Goal: Find specific page/section: Find specific page/section

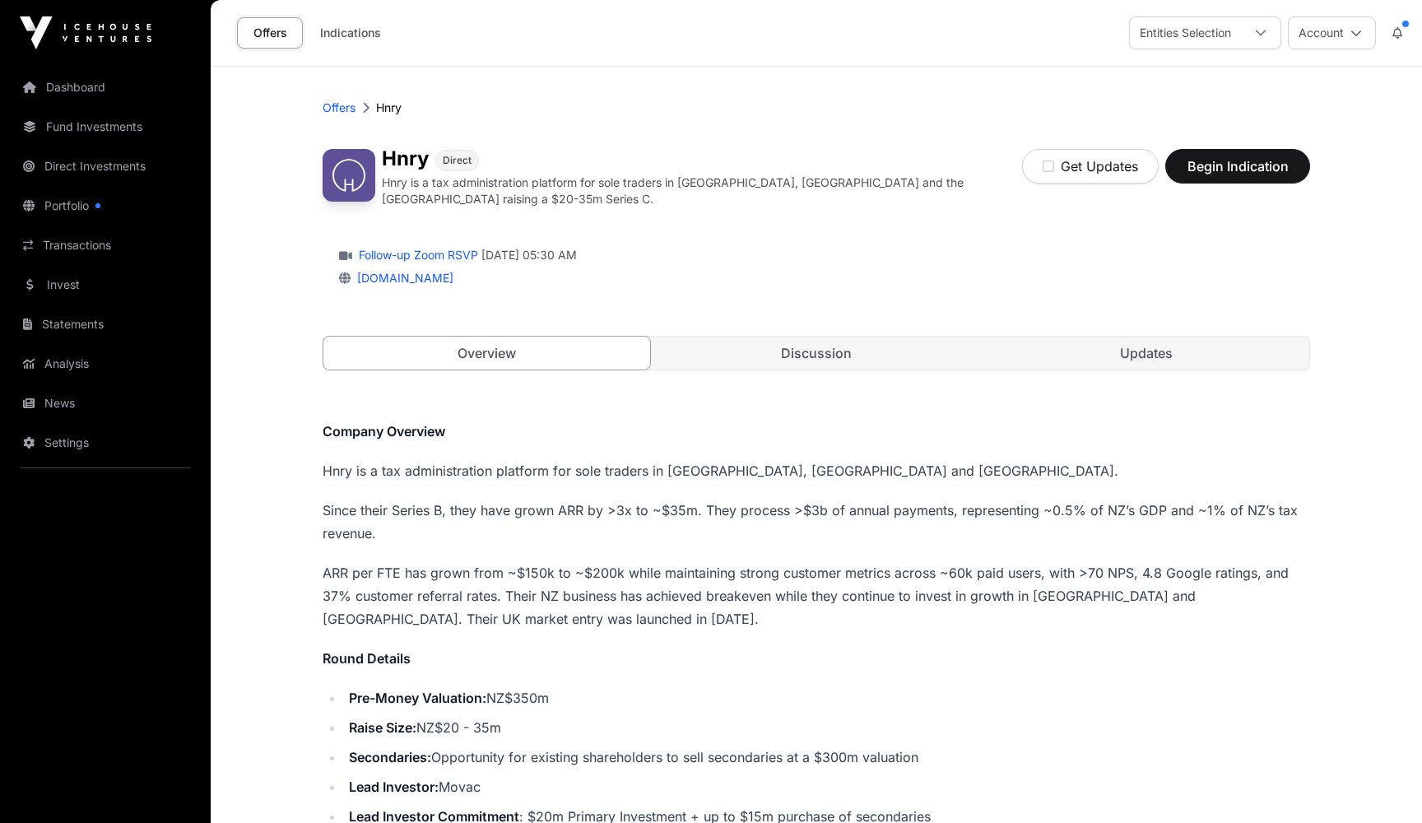
click at [77, 88] on link "Dashboard" at bounding box center [105, 87] width 184 height 36
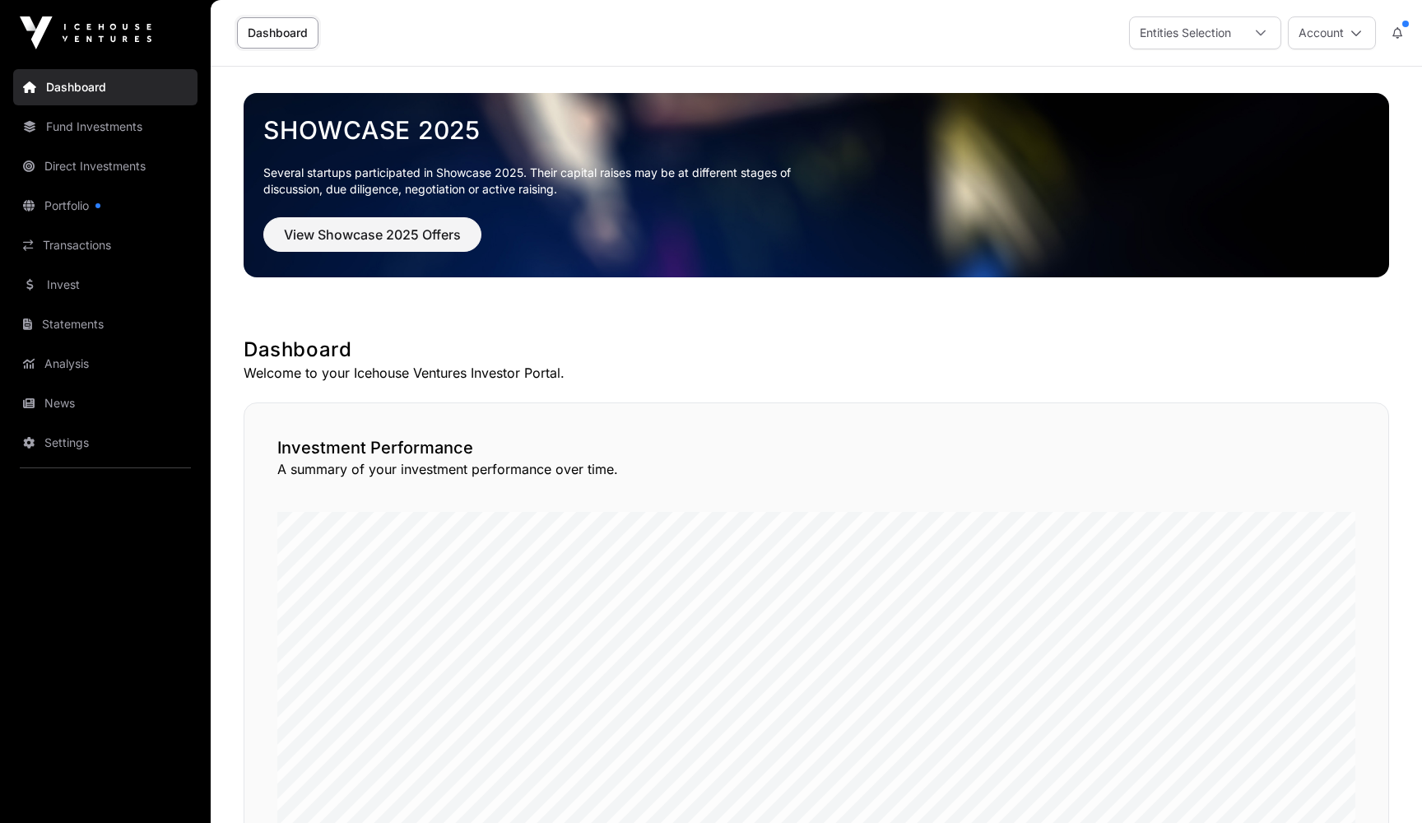
click at [69, 207] on link "Portfolio" at bounding box center [105, 206] width 184 height 36
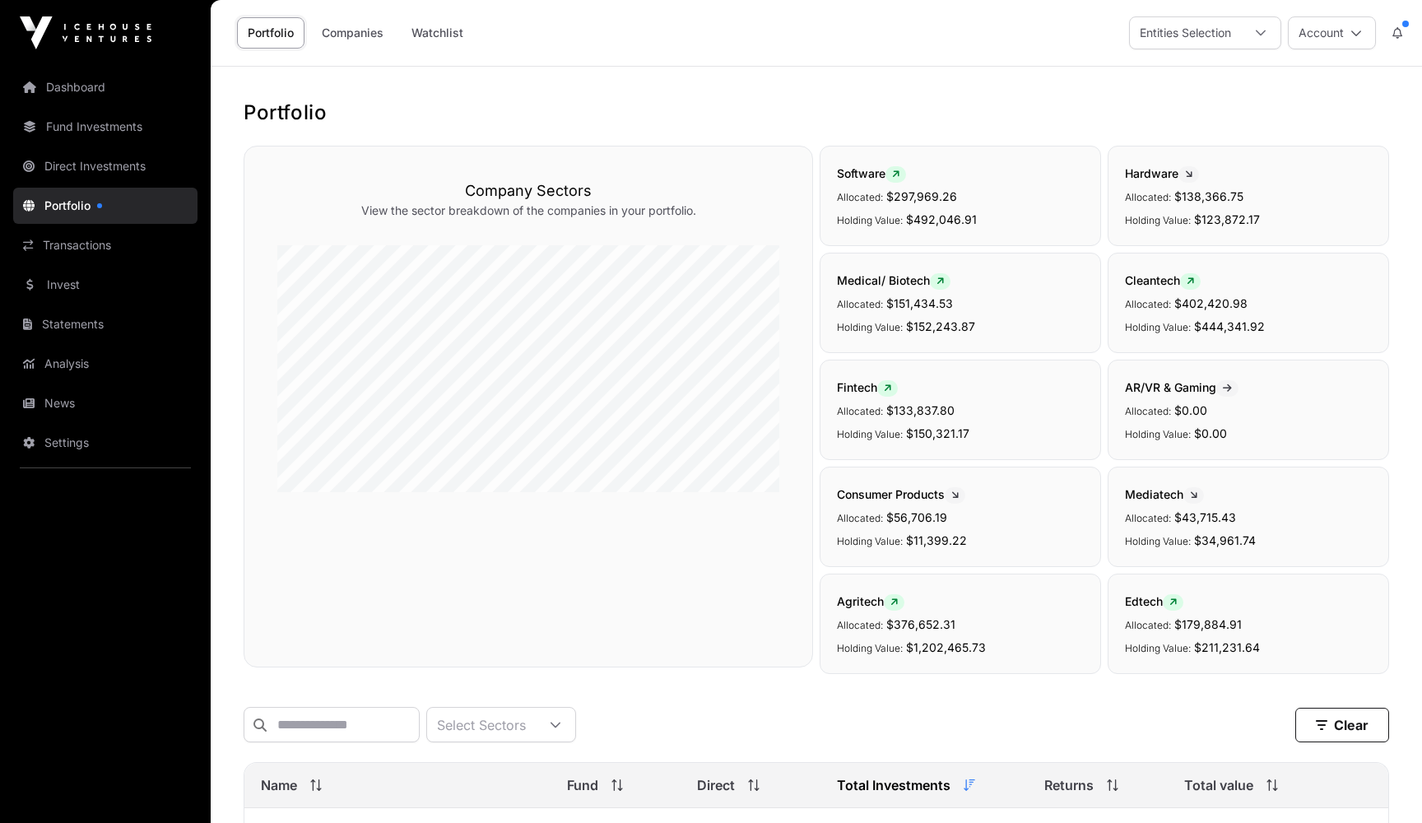
click at [355, 35] on link "Companies" at bounding box center [352, 32] width 83 height 31
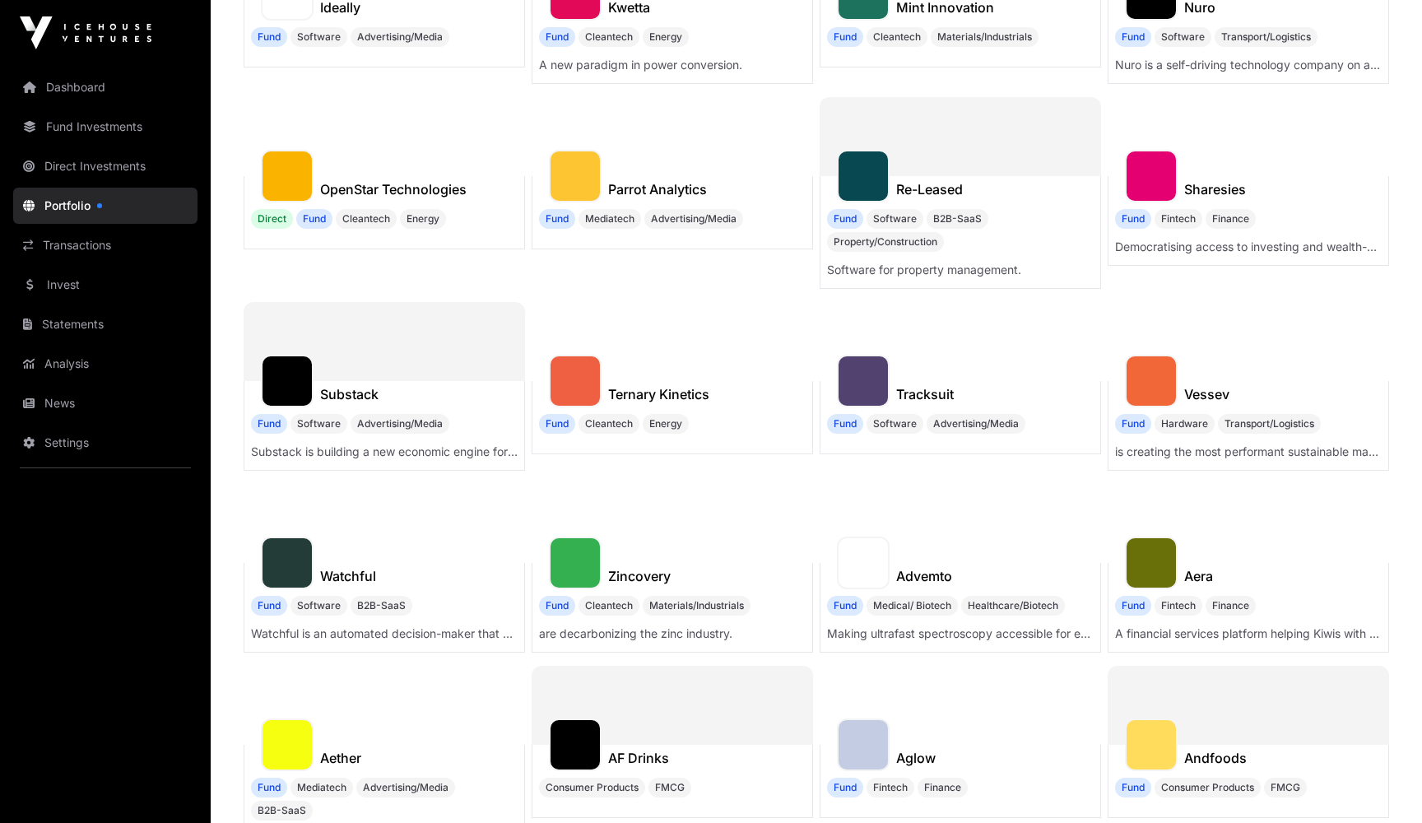
scroll to position [565, 0]
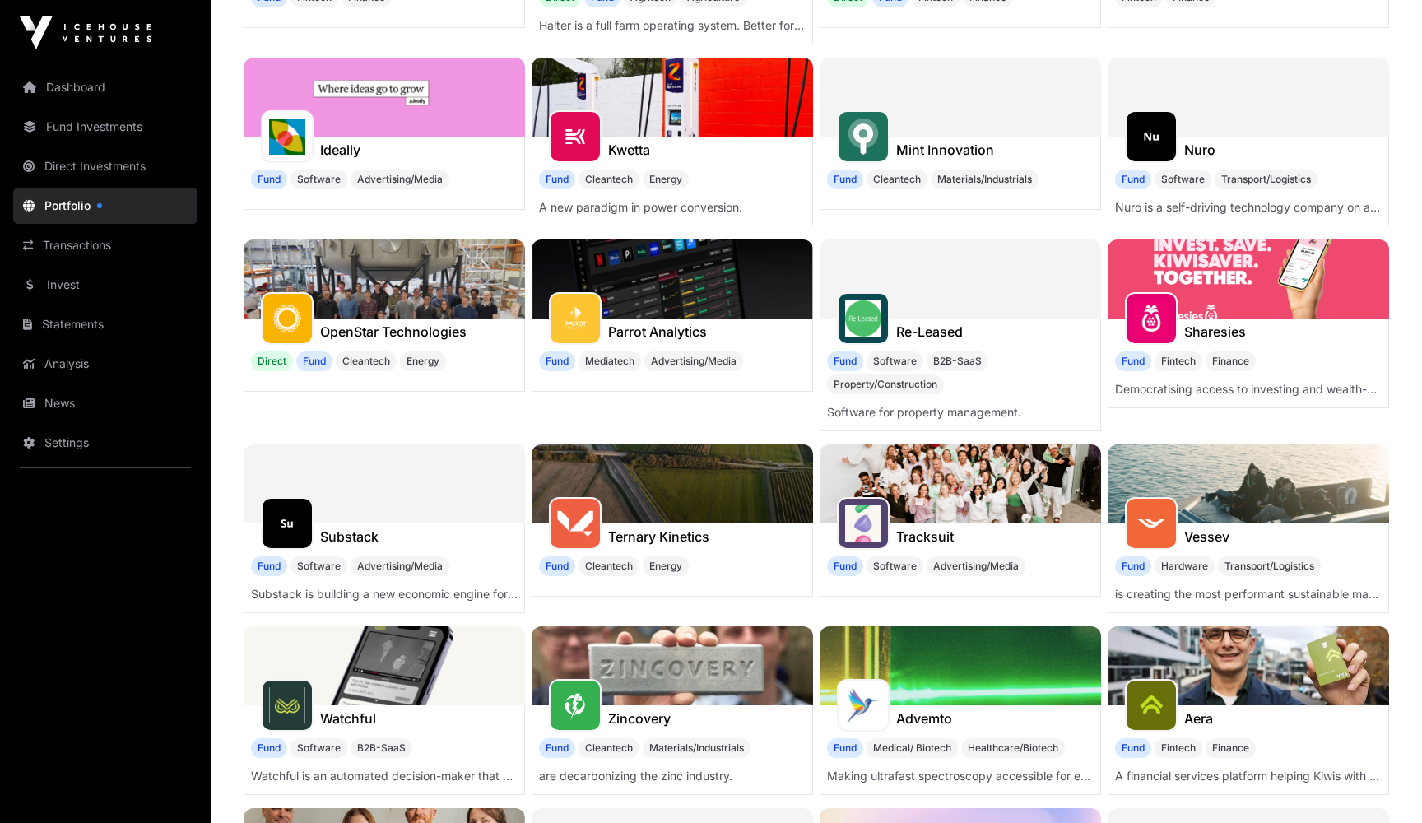
click at [986, 488] on img at bounding box center [960, 483] width 281 height 79
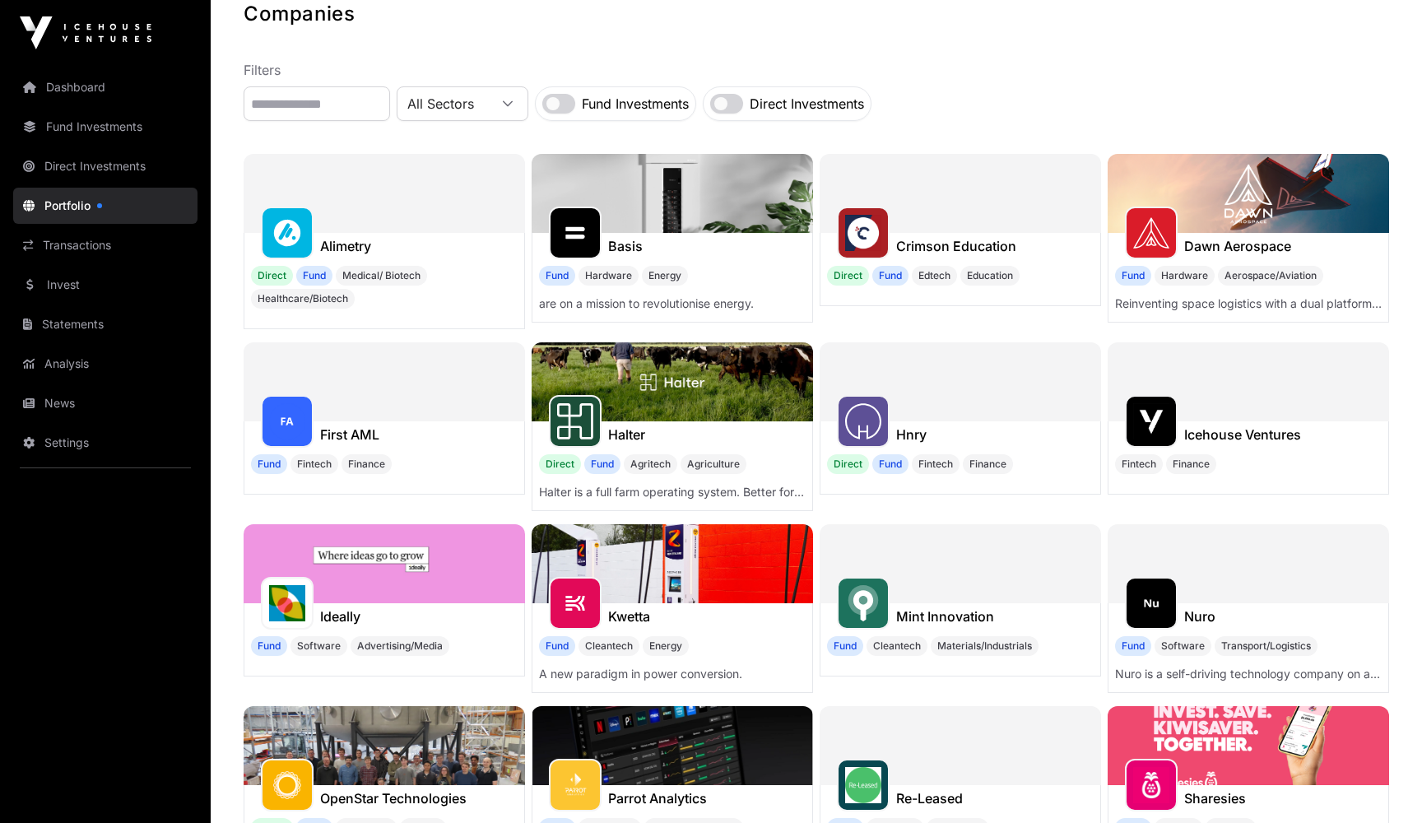
scroll to position [98, 0]
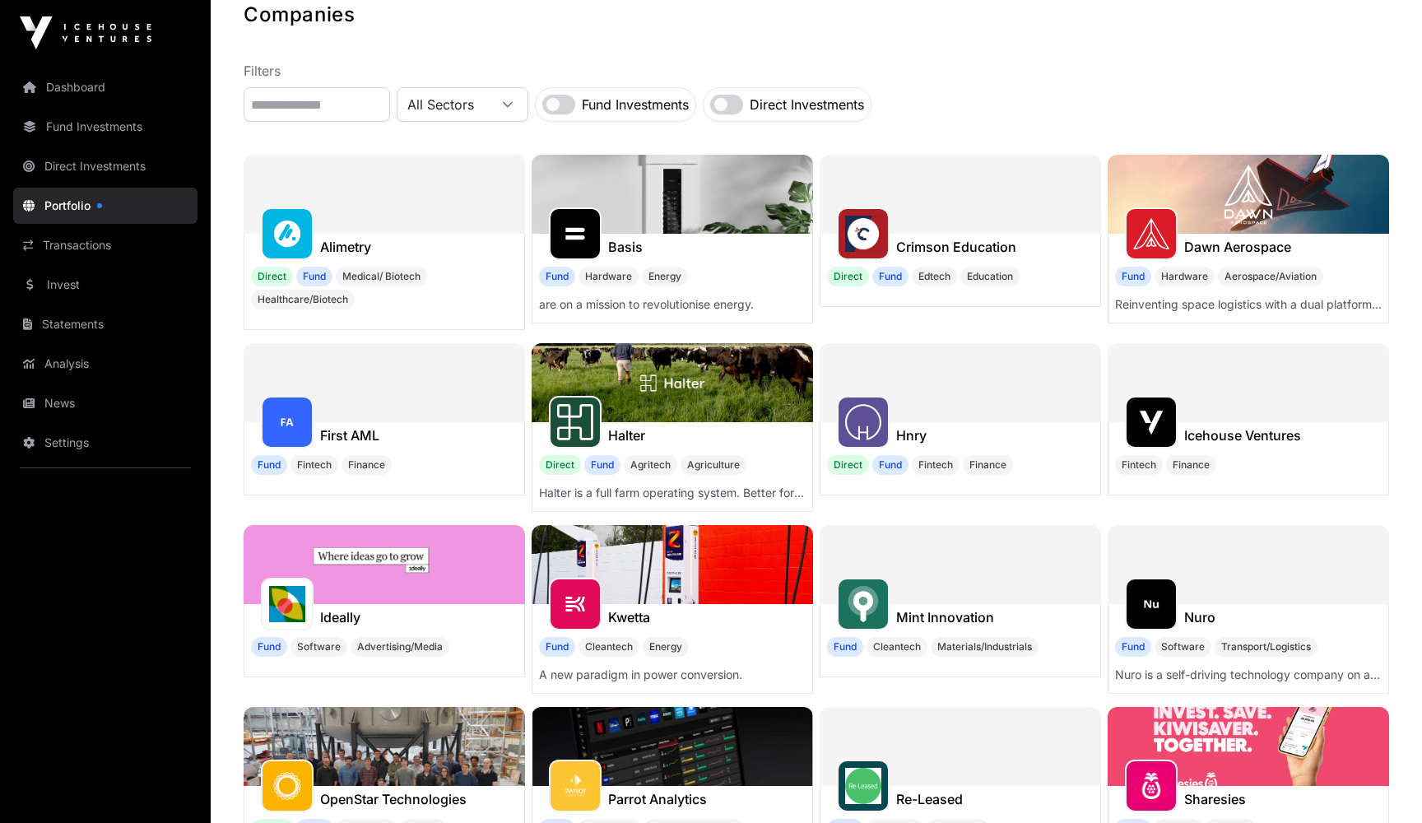
click at [942, 385] on div at bounding box center [960, 382] width 281 height 79
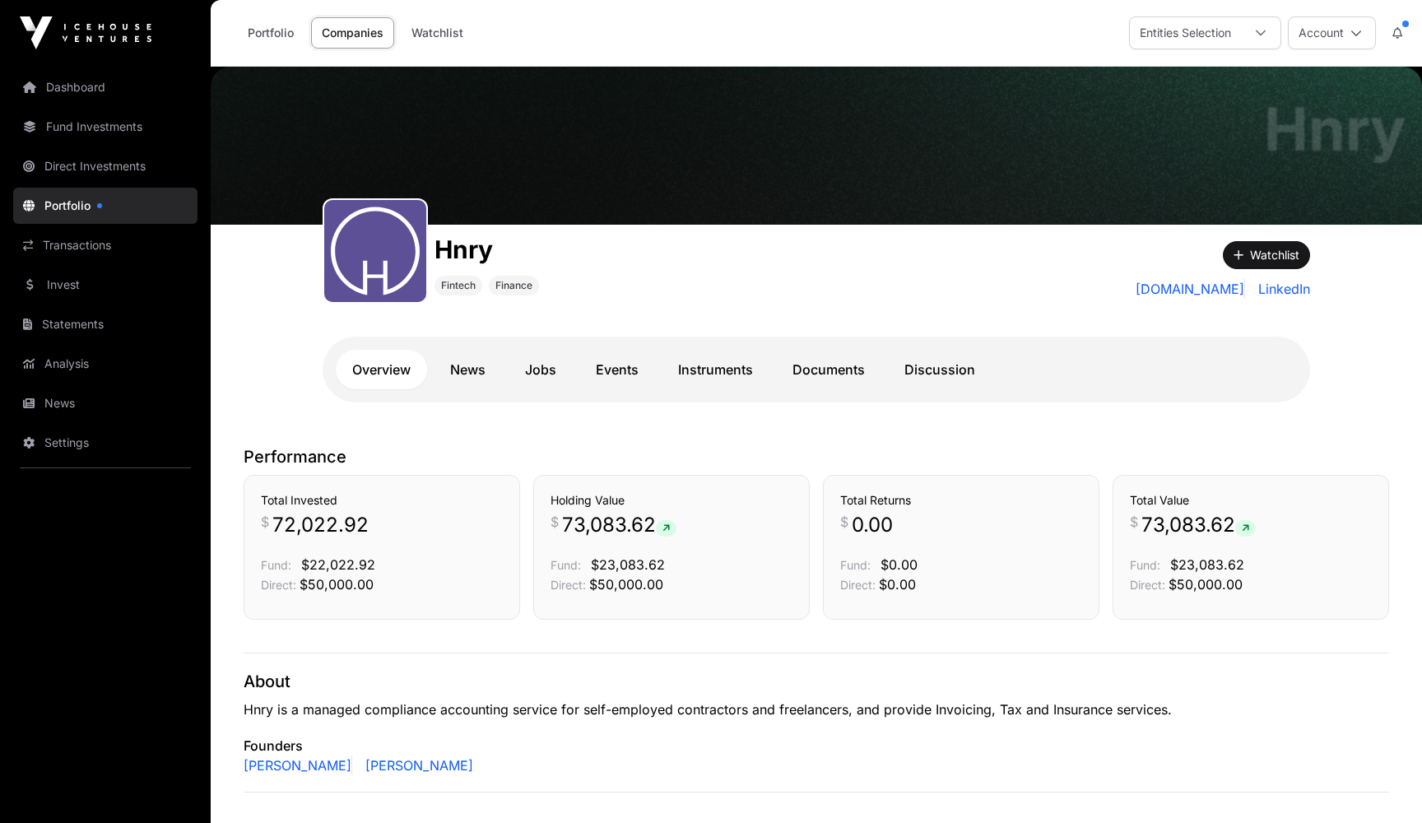
click at [739, 375] on link "Instruments" at bounding box center [716, 370] width 108 height 40
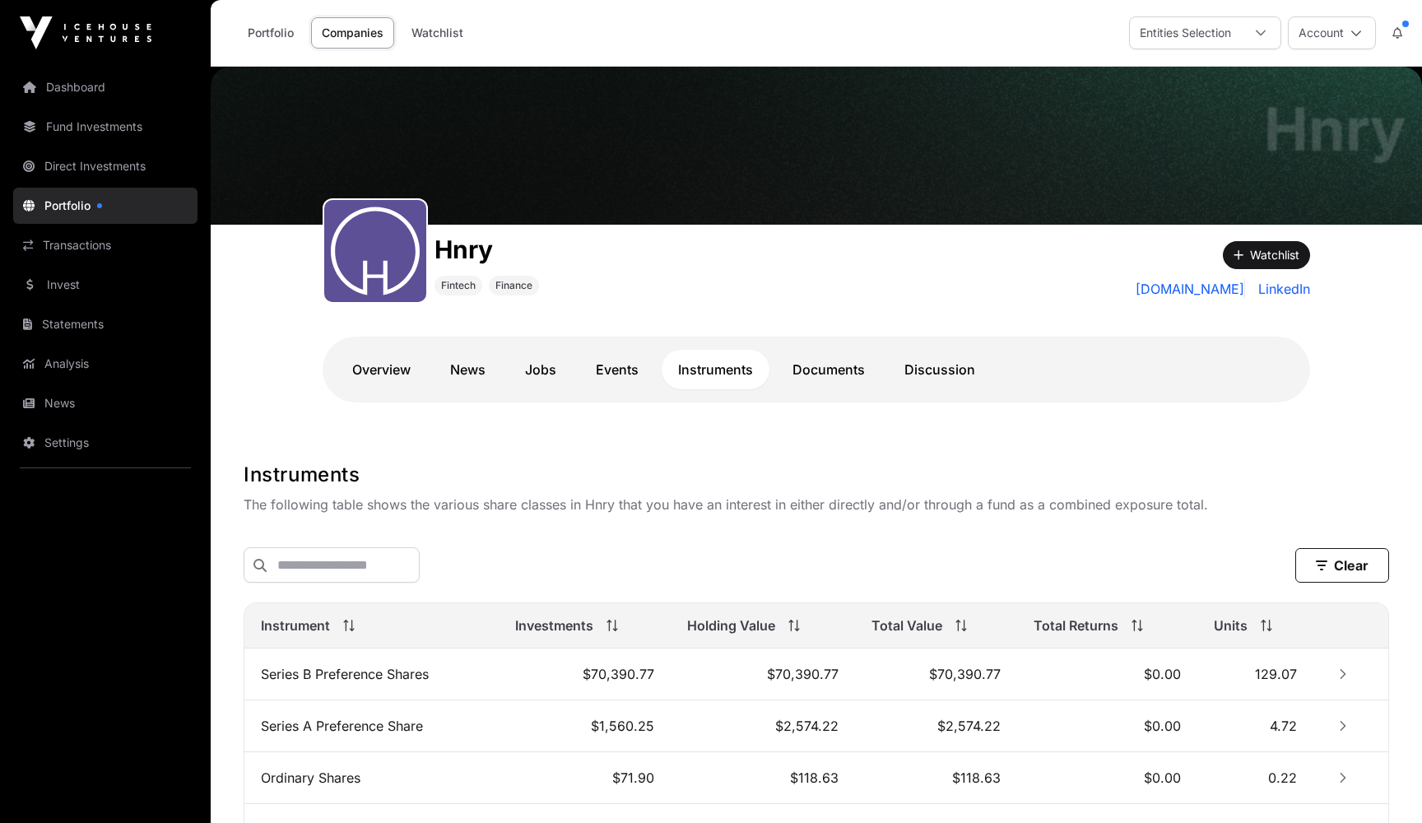
click at [385, 367] on link "Overview" at bounding box center [381, 370] width 91 height 40
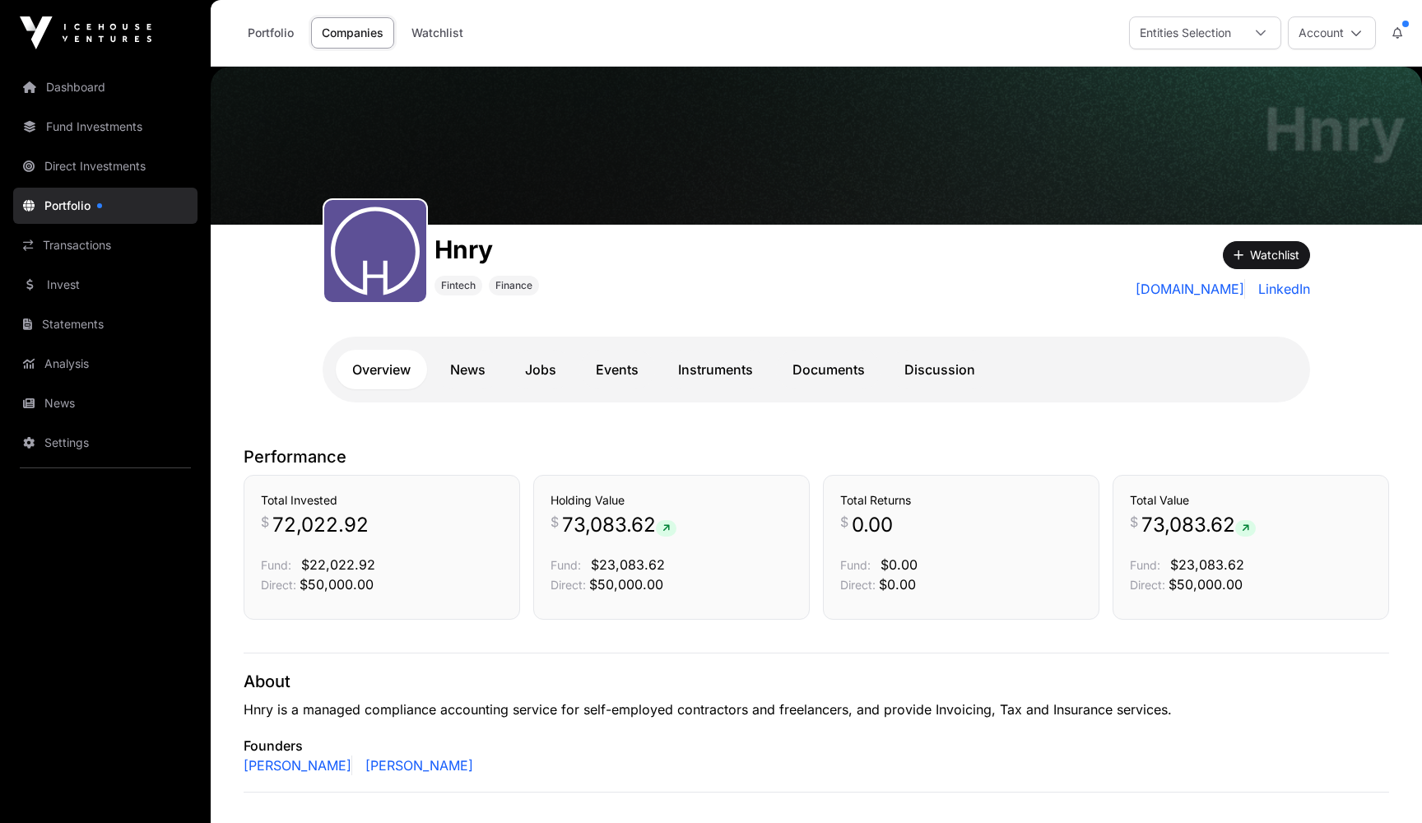
click at [262, 35] on link "Portfolio" at bounding box center [270, 32] width 67 height 31
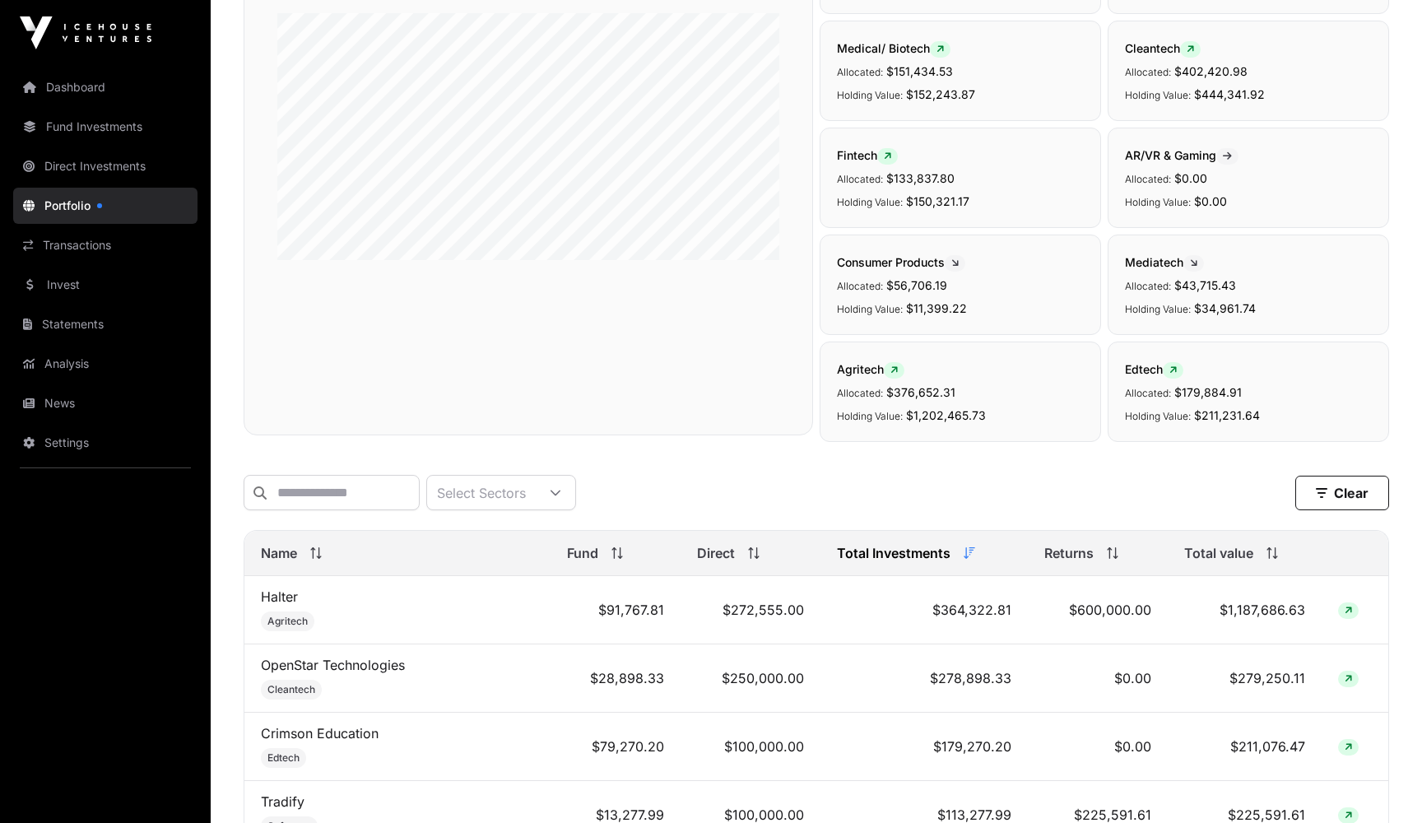
scroll to position [237, 0]
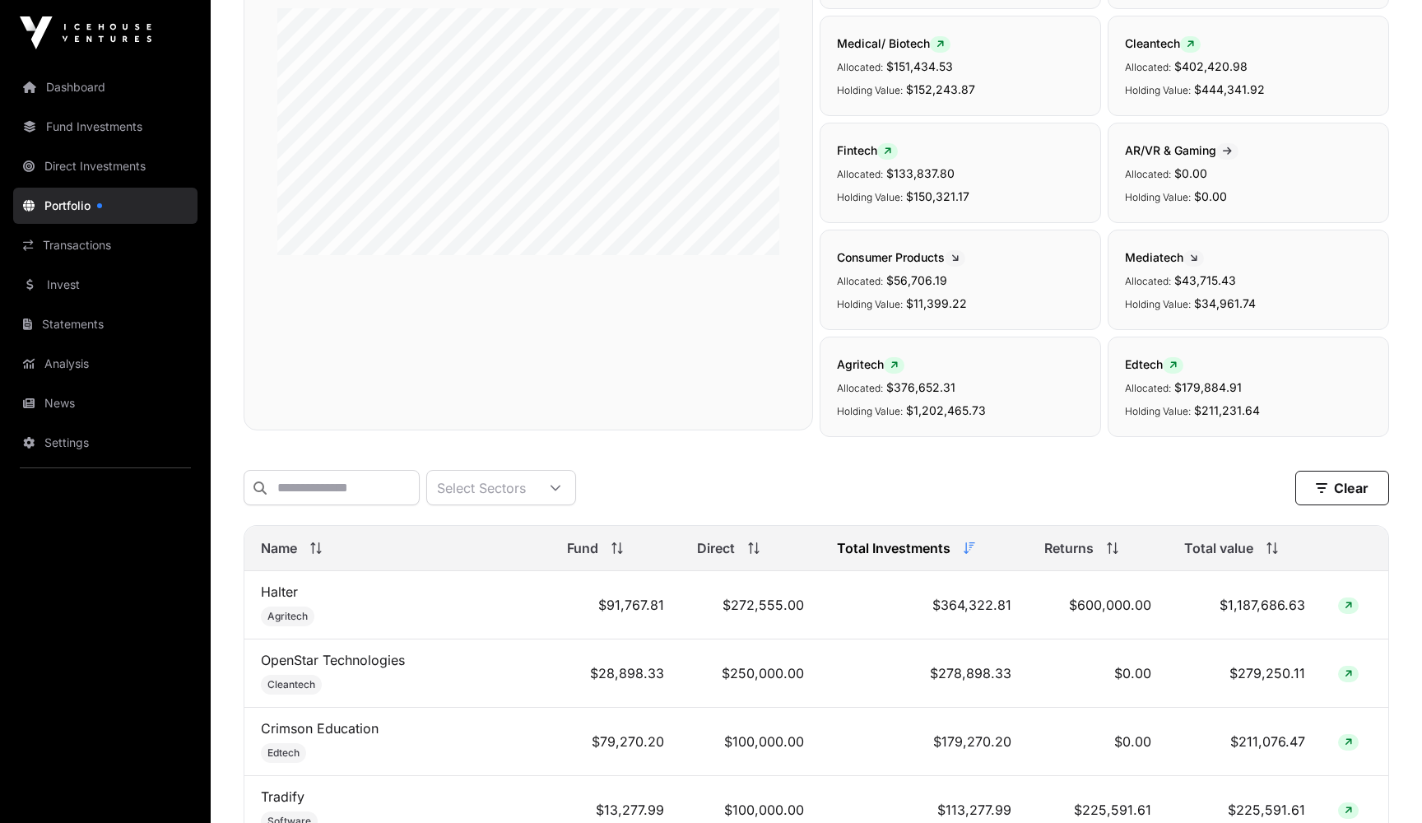
click at [891, 151] on icon at bounding box center [887, 152] width 7 height 10
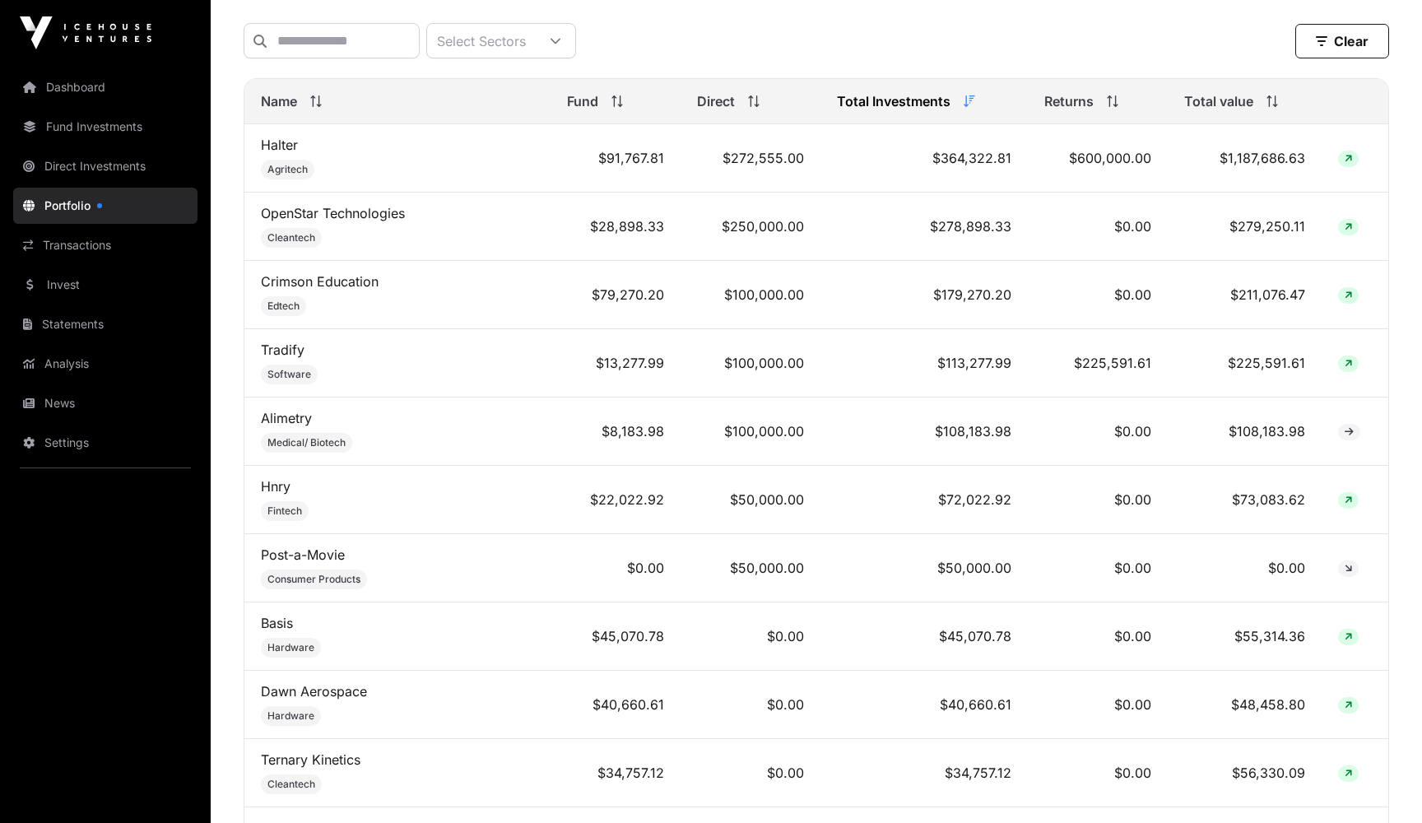
scroll to position [681, 0]
click at [273, 491] on link "Hnry" at bounding box center [276, 489] width 30 height 16
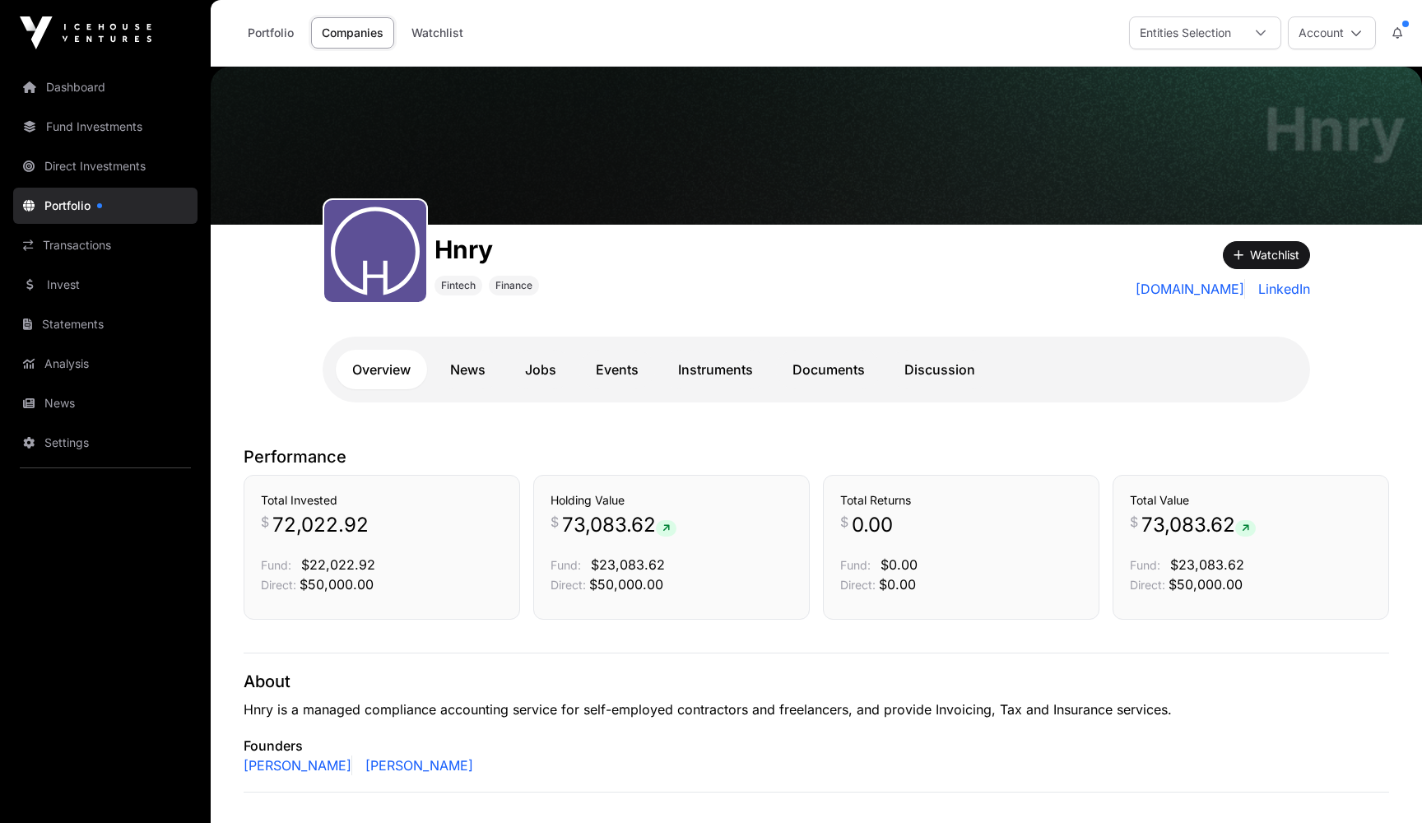
click at [723, 372] on link "Instruments" at bounding box center [716, 370] width 108 height 40
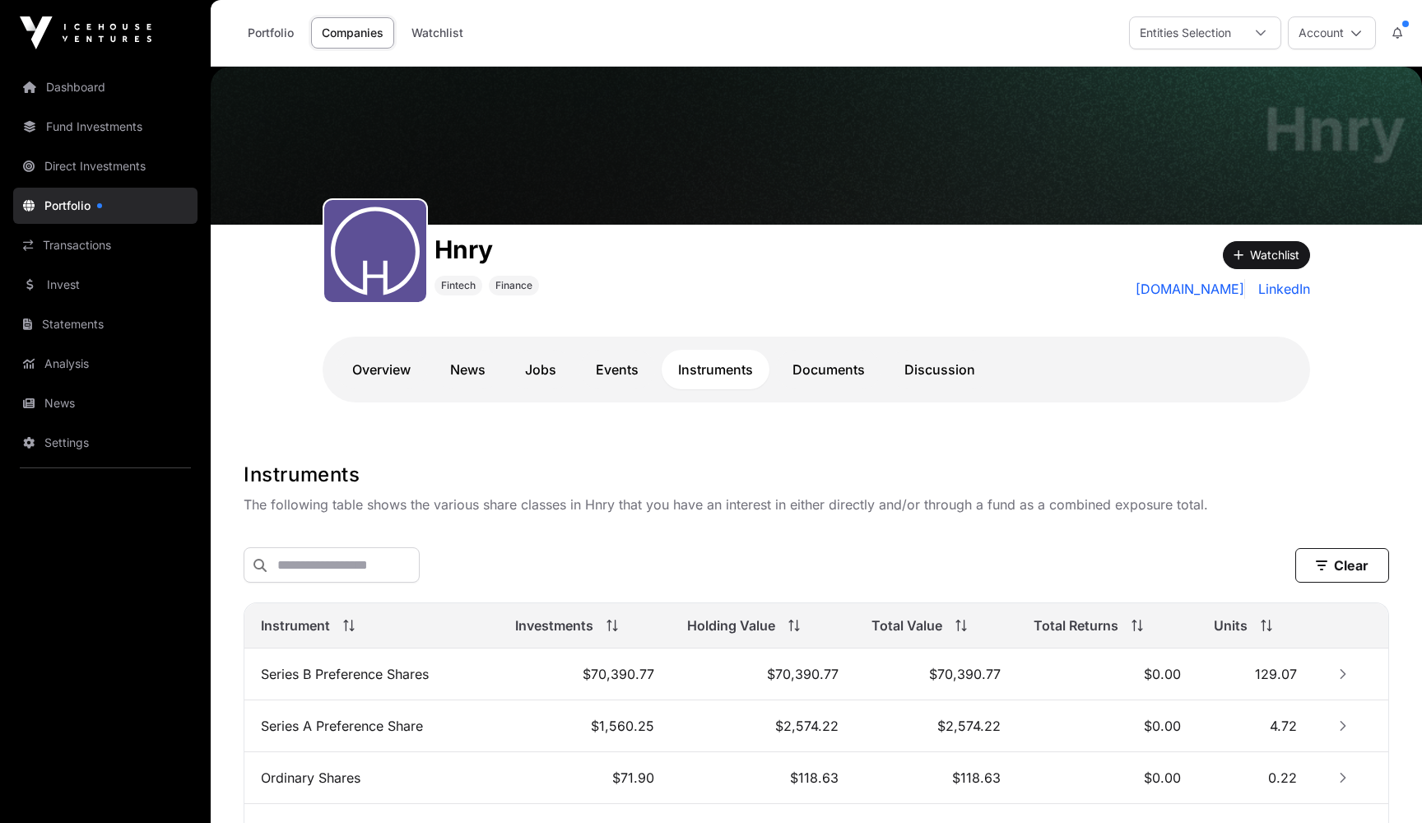
click at [77, 249] on link "Transactions" at bounding box center [105, 245] width 184 height 36
